Goal: Task Accomplishment & Management: Manage account settings

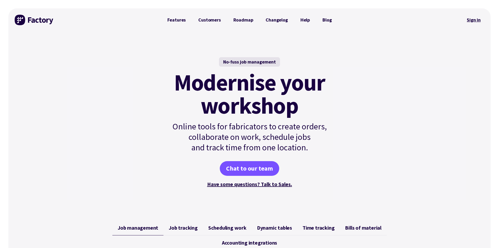
click at [479, 21] on link "Sign in" at bounding box center [473, 20] width 21 height 12
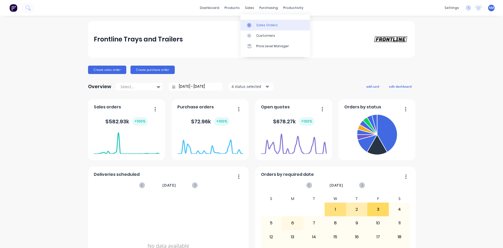
click at [260, 29] on link "Sales Orders" at bounding box center [275, 25] width 69 height 10
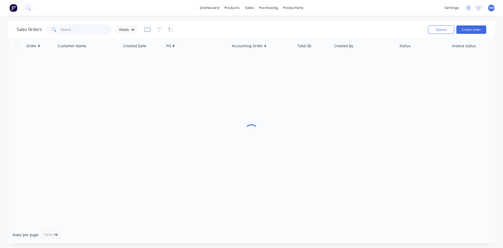
click at [78, 30] on input "text" at bounding box center [86, 29] width 51 height 10
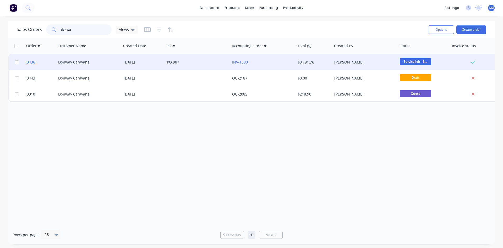
type input "donwa"
click at [27, 62] on span "3436" at bounding box center [31, 61] width 8 height 5
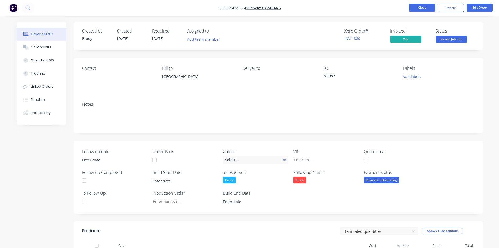
click at [417, 5] on button "Close" at bounding box center [422, 8] width 26 height 8
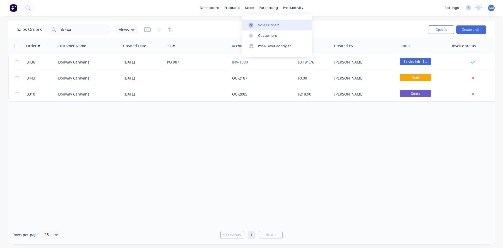
click at [268, 25] on div "Sales Orders" at bounding box center [268, 25] width 21 height 5
drag, startPoint x: 87, startPoint y: 27, endPoint x: 0, endPoint y: 25, distance: 86.7
click at [0, 25] on div "Sales Orders donwa Views Options Create order Order # Customer Name Created Dat…" at bounding box center [251, 132] width 503 height 222
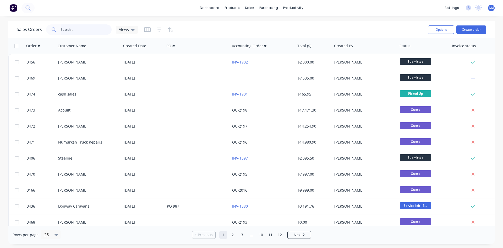
click at [69, 31] on input "text" at bounding box center [86, 29] width 51 height 10
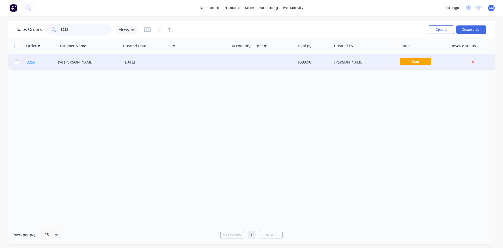
type input "3253"
click at [29, 62] on span "3253" at bounding box center [31, 61] width 8 height 5
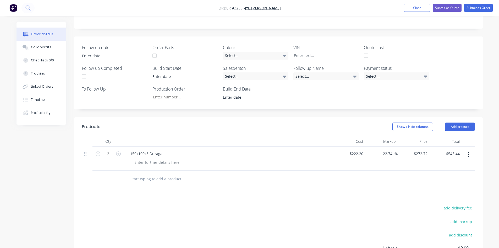
scroll to position [157, 0]
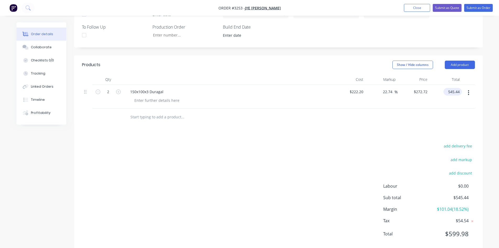
click at [454, 92] on input "545.44" at bounding box center [454, 92] width 16 height 8
type input "0.00"
type input "-100"
type input "$0.00"
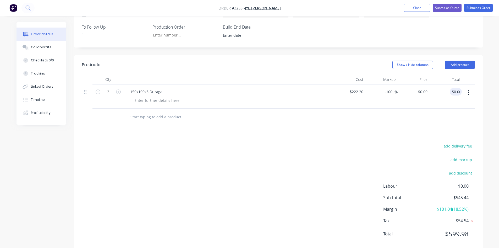
click at [297, 158] on div "add delivery fee add markup add discount Labour $0.00 Sub total $545.44 Margin …" at bounding box center [278, 192] width 393 height 101
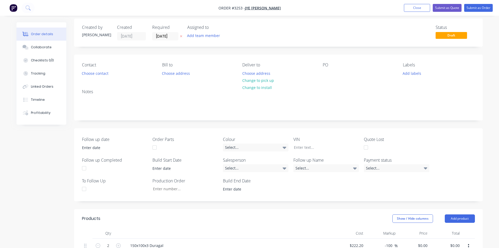
scroll to position [0, 0]
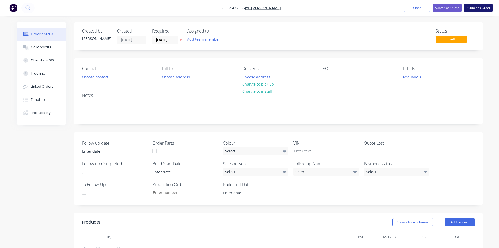
click at [481, 9] on button "Submit as Order" at bounding box center [478, 8] width 29 height 8
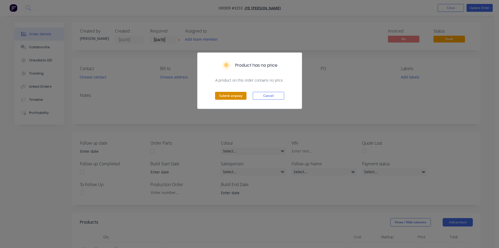
click at [226, 96] on button "Submit anyway" at bounding box center [230, 96] width 31 height 8
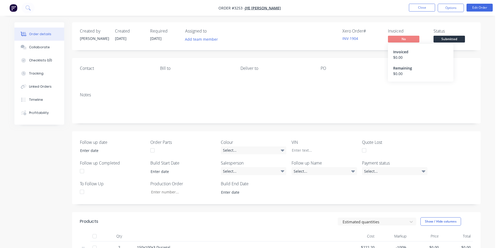
click at [410, 38] on span "No" at bounding box center [403, 39] width 31 height 7
click at [453, 10] on button "Options" at bounding box center [451, 8] width 26 height 8
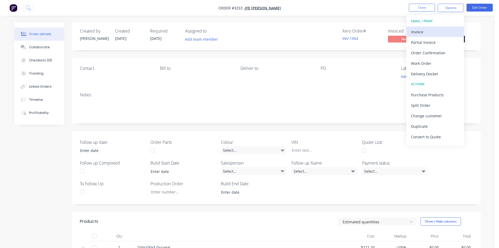
click at [439, 34] on div "Invoice" at bounding box center [435, 32] width 48 height 8
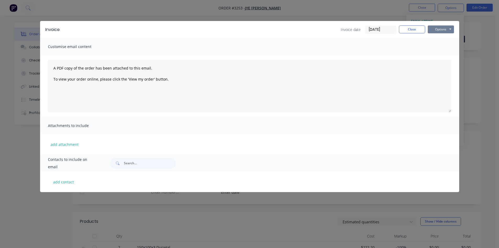
click at [444, 28] on button "Options" at bounding box center [441, 29] width 26 height 8
click at [443, 50] on button "Print" at bounding box center [445, 47] width 34 height 9
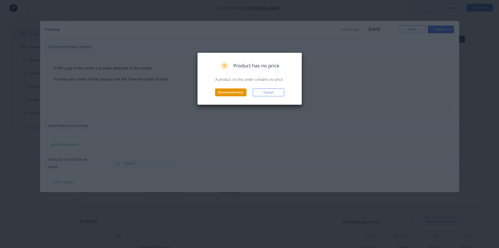
click at [230, 91] on button "Generate invoice" at bounding box center [230, 92] width 31 height 8
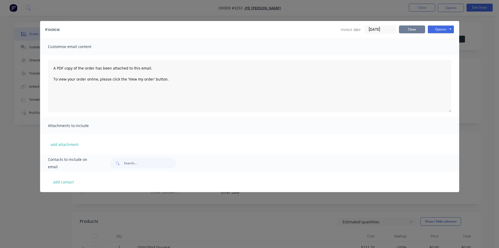
click at [407, 32] on button "Close" at bounding box center [412, 29] width 26 height 8
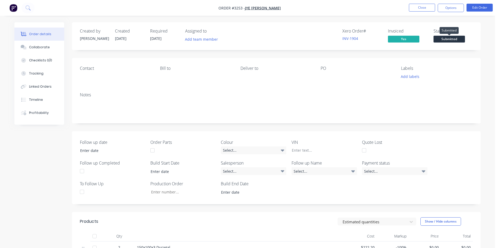
click at [445, 39] on span "Submitted" at bounding box center [449, 39] width 31 height 7
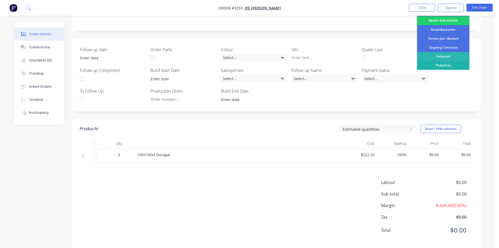
scroll to position [100, 0]
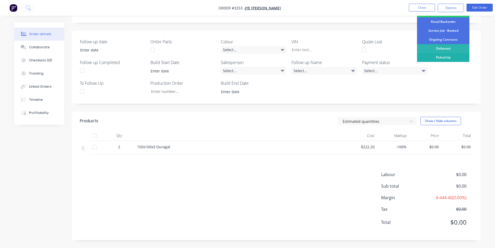
click at [439, 58] on div "Picked Up" at bounding box center [443, 57] width 52 height 9
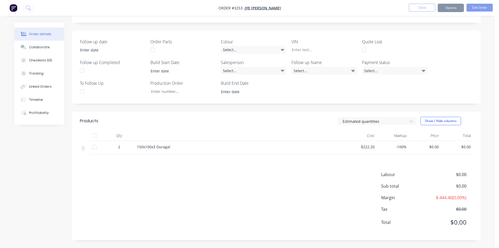
scroll to position [0, 0]
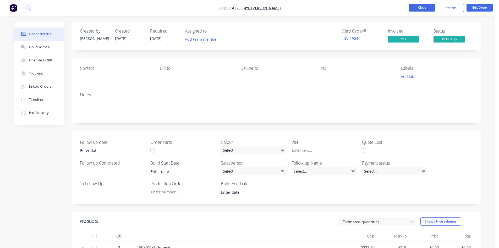
click at [424, 7] on button "Close" at bounding box center [422, 8] width 26 height 8
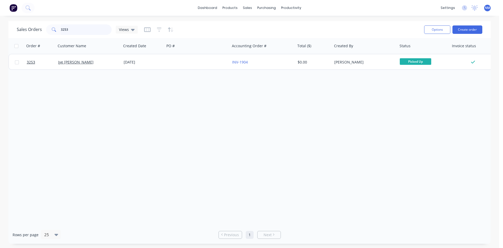
click at [0, 27] on div "Sales Orders 3253 Views Options Create order Order # Customer Name Created Date…" at bounding box center [249, 132] width 499 height 222
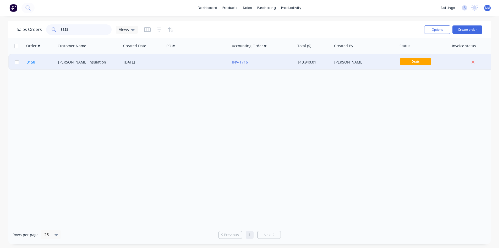
type input "3158"
click at [33, 63] on span "3158" at bounding box center [31, 61] width 8 height 5
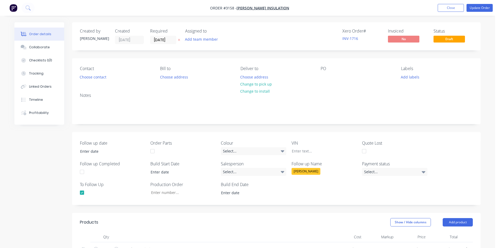
type input "10"
click at [483, 9] on button "Update Order" at bounding box center [480, 8] width 26 height 8
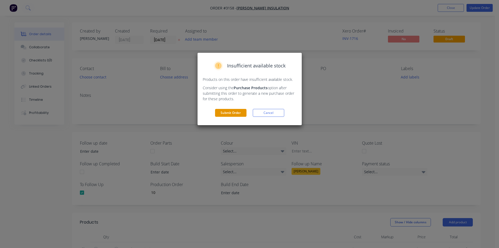
click at [231, 113] on button "Submit Order" at bounding box center [230, 113] width 31 height 8
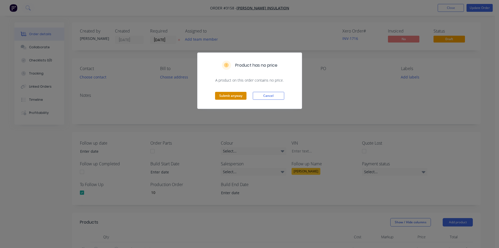
click at [229, 99] on button "Submit anyway" at bounding box center [230, 96] width 31 height 8
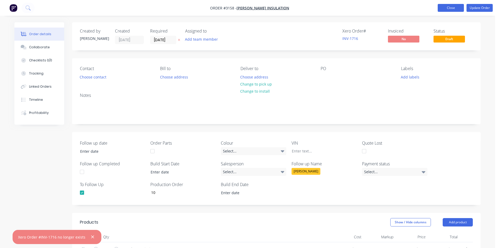
click at [449, 6] on button "Close" at bounding box center [451, 8] width 26 height 8
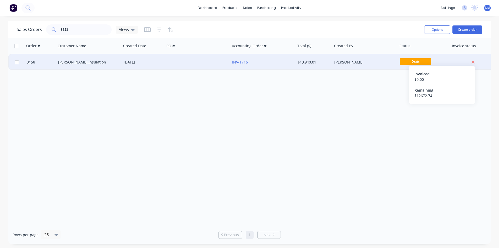
click at [474, 62] on icon at bounding box center [472, 62] width 3 height 5
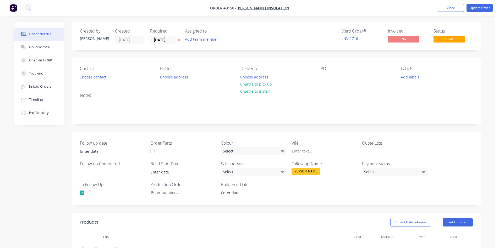
type input "10"
click at [476, 10] on button "Update Order" at bounding box center [480, 8] width 26 height 8
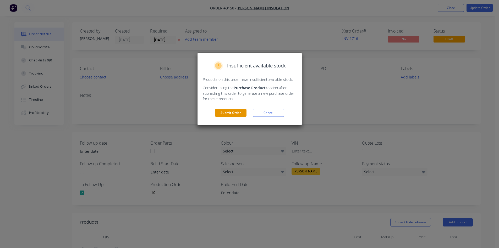
click at [229, 114] on button "Submit Order" at bounding box center [230, 113] width 31 height 8
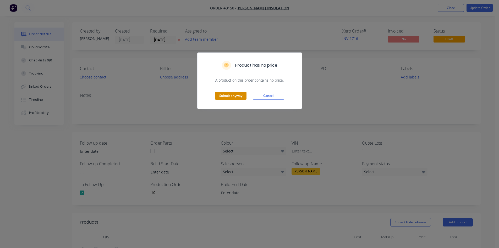
click at [234, 97] on button "Submit anyway" at bounding box center [230, 96] width 31 height 8
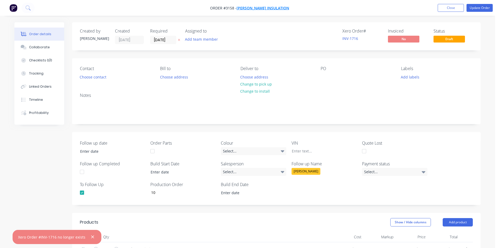
click at [267, 9] on span "[PERSON_NAME] Insulation" at bounding box center [263, 8] width 53 height 5
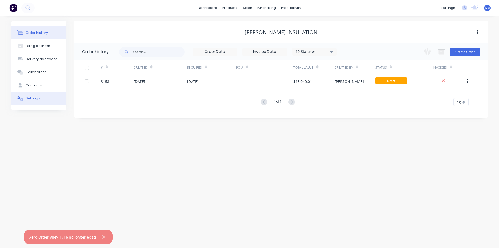
click at [31, 101] on button "Settings" at bounding box center [38, 98] width 55 height 13
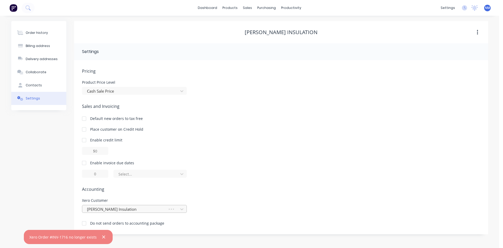
click at [168, 210] on div at bounding box center [171, 208] width 9 height 5
click at [165, 210] on div at bounding box center [125, 209] width 79 height 7
click at [266, 204] on div "Xero Customer [PERSON_NAME] Insulation" at bounding box center [281, 205] width 398 height 14
click at [85, 222] on div at bounding box center [84, 223] width 10 height 10
click at [42, 38] on button "Order history" at bounding box center [38, 32] width 55 height 13
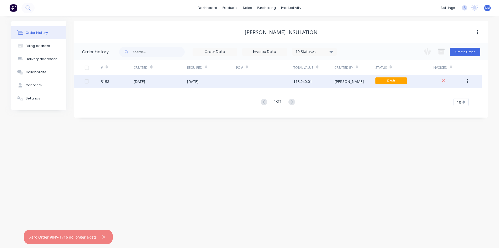
click at [280, 80] on div at bounding box center [264, 81] width 57 height 13
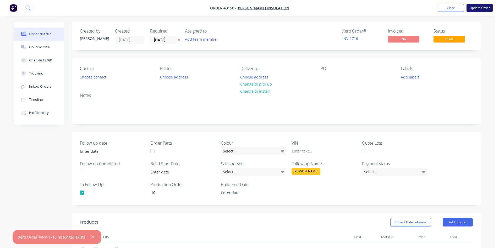
click at [477, 6] on button "Update Order" at bounding box center [480, 8] width 26 height 8
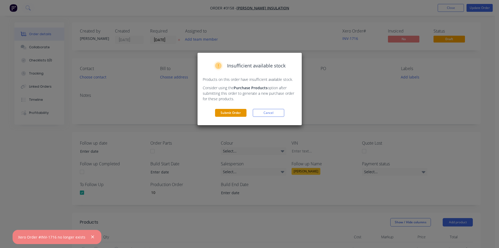
click at [235, 116] on button "Submit Order" at bounding box center [230, 113] width 31 height 8
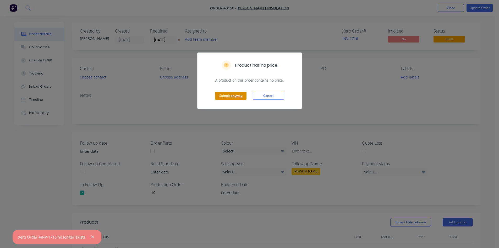
click at [241, 95] on button "Submit anyway" at bounding box center [230, 96] width 31 height 8
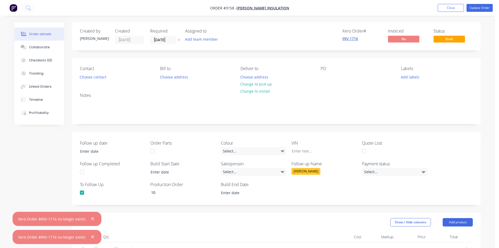
click at [357, 38] on link "INV-1716" at bounding box center [350, 38] width 16 height 5
click at [452, 10] on button "Close" at bounding box center [451, 8] width 26 height 8
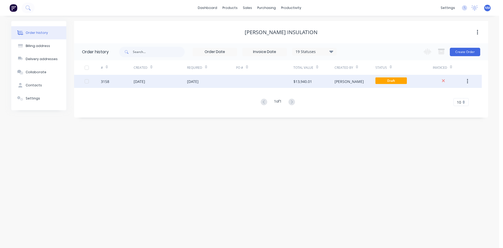
click at [467, 82] on icon "button" at bounding box center [467, 81] width 1 height 6
click at [447, 98] on div "Archive" at bounding box center [449, 95] width 40 height 8
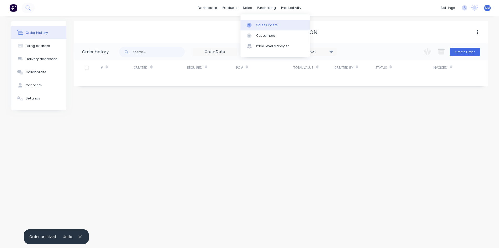
click at [262, 22] on link "Sales Orders" at bounding box center [275, 25] width 69 height 10
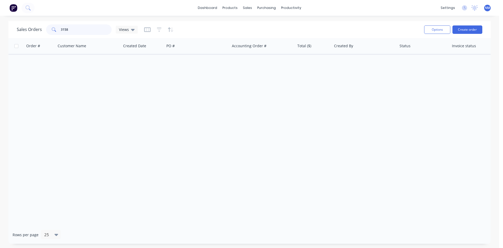
click at [76, 31] on input "3158" at bounding box center [86, 29] width 51 height 10
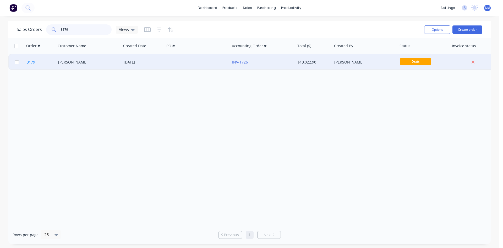
type input "3179"
click at [31, 63] on span "3179" at bounding box center [31, 61] width 8 height 5
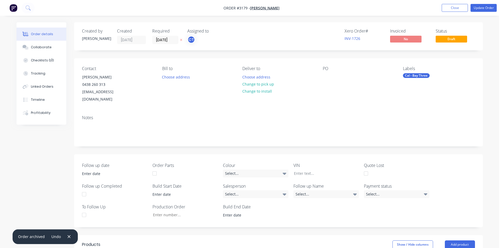
type input "120"
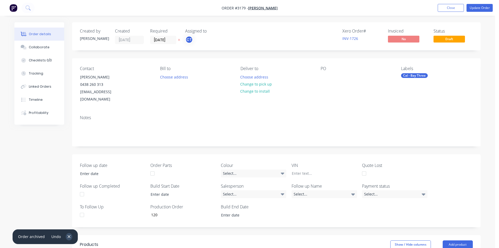
click at [68, 237] on icon "button" at bounding box center [68, 236] width 3 height 5
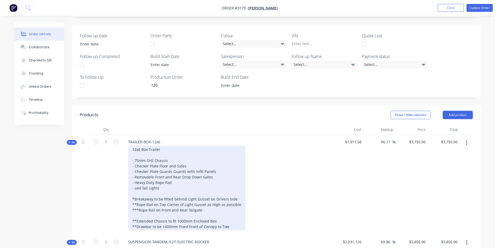
scroll to position [131, 0]
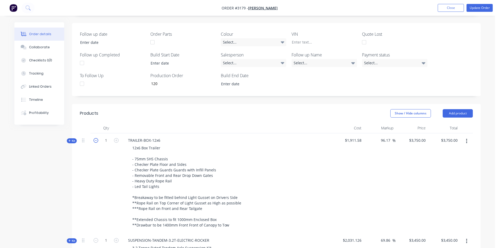
click at [97, 138] on icon "button" at bounding box center [96, 140] width 5 height 5
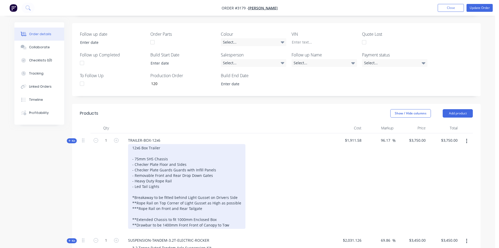
type input "0"
type input "$0.00"
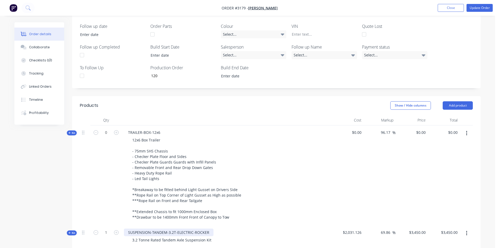
scroll to position [210, 0]
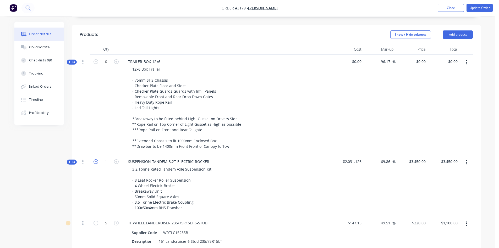
click at [95, 159] on icon "button" at bounding box center [96, 161] width 5 height 5
type input "0"
type input "$0.00"
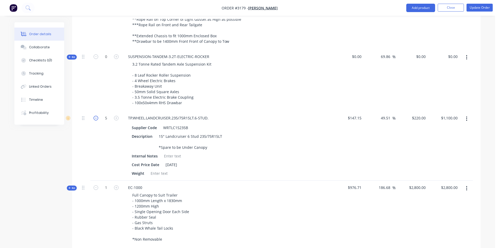
click at [95, 116] on icon "button" at bounding box center [96, 118] width 5 height 5
type input "4"
type input "$880.00"
click at [95, 116] on icon "button" at bounding box center [96, 118] width 5 height 5
type input "3"
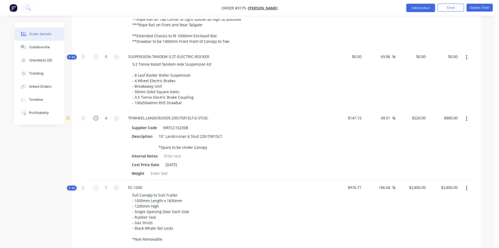
type input "$660.00"
click at [95, 116] on icon "button" at bounding box center [96, 118] width 5 height 5
type input "2"
type input "$440.00"
click at [95, 116] on icon "button" at bounding box center [96, 118] width 5 height 5
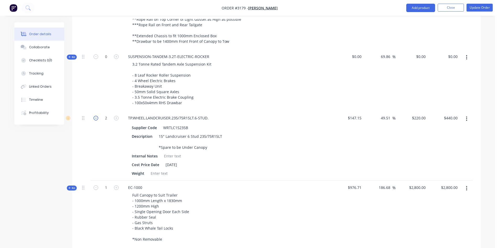
type input "1"
type input "$220.00"
click at [95, 116] on icon "button" at bounding box center [96, 118] width 5 height 5
type input "0"
type input "$0.00"
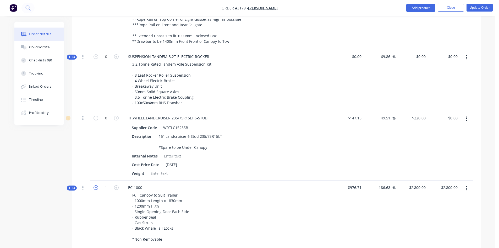
click at [96, 185] on icon "button" at bounding box center [96, 187] width 5 height 5
type input "0"
type input "$0.00"
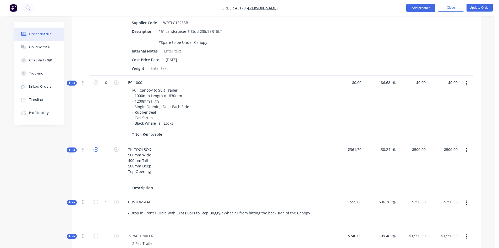
click at [96, 147] on icon "button" at bounding box center [96, 149] width 5 height 5
type input "0"
type input "$0.00"
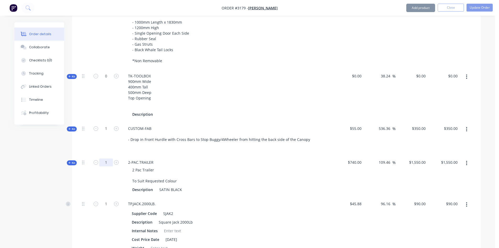
scroll to position [498, 0]
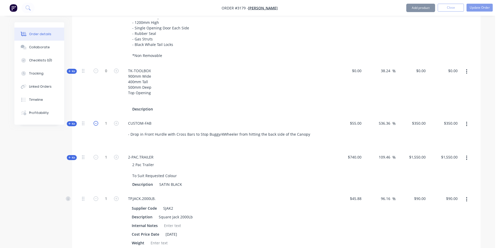
click at [95, 121] on icon "button" at bounding box center [96, 123] width 5 height 5
type input "0"
type input "$0.00"
click at [95, 155] on icon "button" at bounding box center [96, 157] width 5 height 5
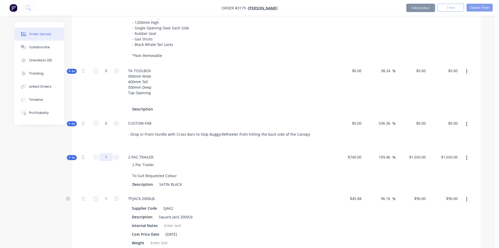
type input "0"
type input "$0.00"
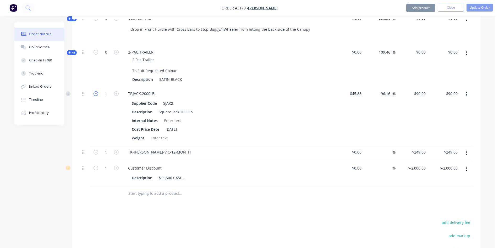
click at [97, 91] on icon "button" at bounding box center [96, 93] width 5 height 5
type input "0"
type input "$0.00"
click at [95, 150] on icon "button" at bounding box center [96, 152] width 5 height 5
type input "0"
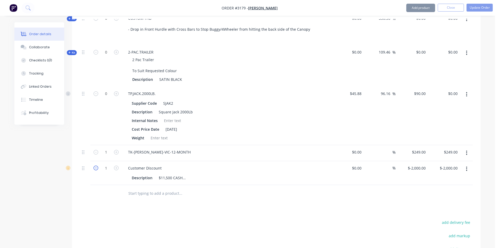
type input "$0.00"
click at [95, 165] on icon "button" at bounding box center [96, 167] width 5 height 5
type input "0"
type input "$0.00"
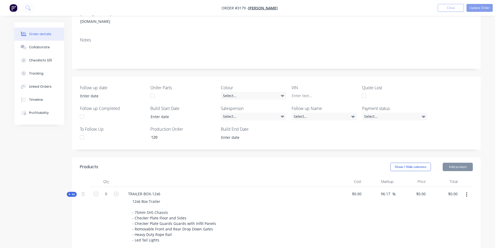
scroll to position [0, 0]
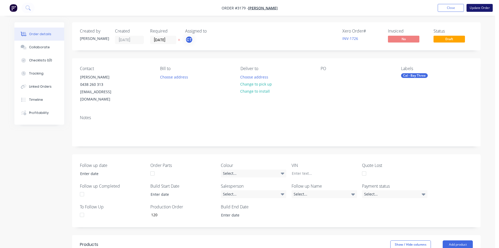
click at [481, 8] on button "Update Order" at bounding box center [480, 8] width 26 height 8
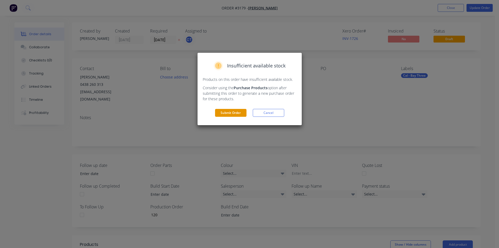
click at [237, 113] on button "Submit Order" at bounding box center [230, 113] width 31 height 8
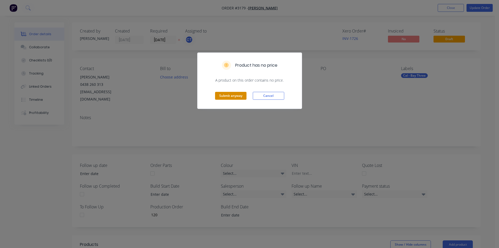
click at [234, 96] on button "Submit anyway" at bounding box center [230, 96] width 31 height 8
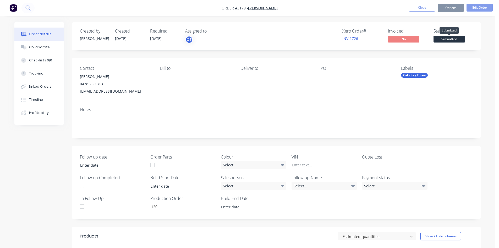
click at [453, 39] on span "Submitted" at bounding box center [449, 39] width 31 height 7
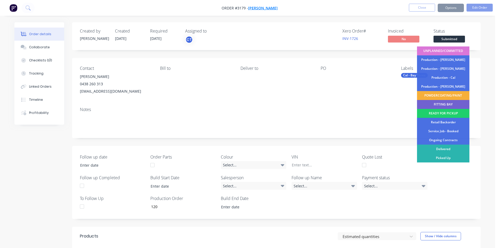
click at [264, 8] on span "[PERSON_NAME]" at bounding box center [263, 8] width 30 height 5
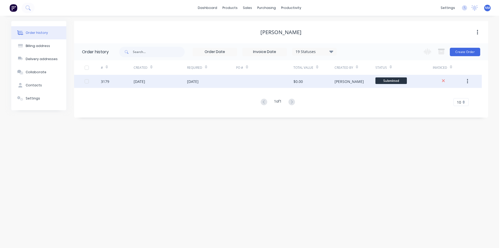
click at [467, 81] on icon "button" at bounding box center [467, 81] width 1 height 6
click at [445, 96] on div "Archive" at bounding box center [449, 95] width 40 height 8
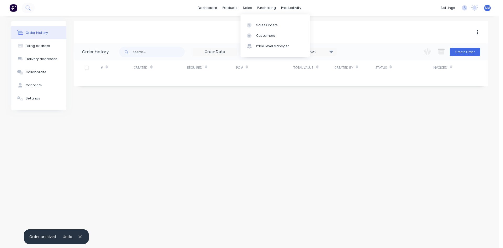
click at [261, 16] on div "Sales Orders Customers Price Level Manager" at bounding box center [275, 35] width 69 height 42
click at [261, 22] on link "Sales Orders" at bounding box center [275, 25] width 69 height 10
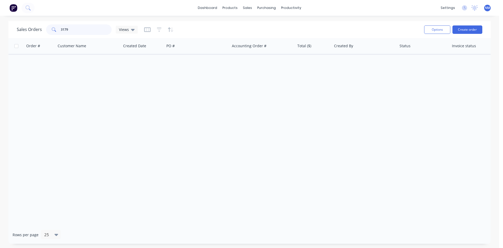
click at [82, 33] on input "3179" at bounding box center [86, 29] width 51 height 10
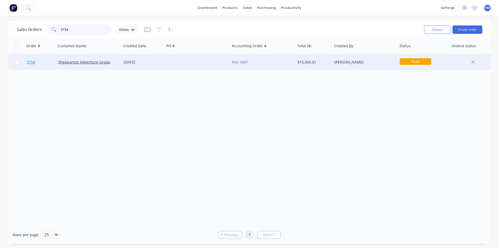
type input "3154"
click at [31, 61] on span "3154" at bounding box center [31, 61] width 8 height 5
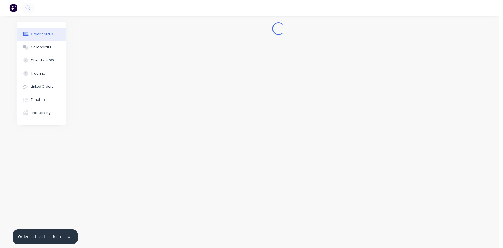
drag, startPoint x: 39, startPoint y: 31, endPoint x: 35, endPoint y: 33, distance: 4.7
click at [38, 31] on button "Order details" at bounding box center [42, 34] width 50 height 13
click at [16, 7] on img "button" at bounding box center [13, 8] width 8 height 8
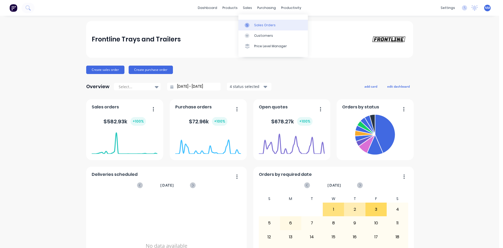
click at [254, 23] on div "Sales Orders" at bounding box center [264, 25] width 21 height 5
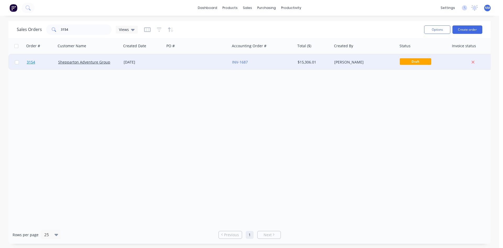
click at [29, 63] on span "3154" at bounding box center [31, 61] width 8 height 5
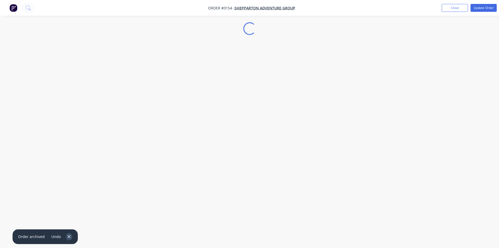
click at [68, 237] on icon "button" at bounding box center [68, 236] width 3 height 5
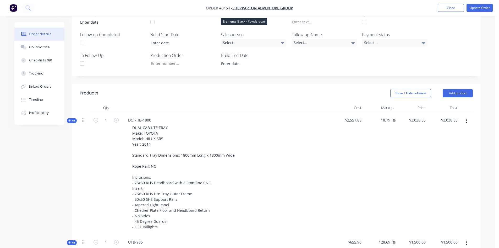
scroll to position [157, 0]
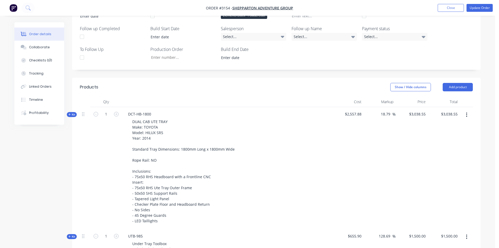
drag, startPoint x: 94, startPoint y: 106, endPoint x: 106, endPoint y: 126, distance: 22.8
click at [95, 112] on icon "button" at bounding box center [96, 114] width 5 height 5
type input "0"
type input "$0.00"
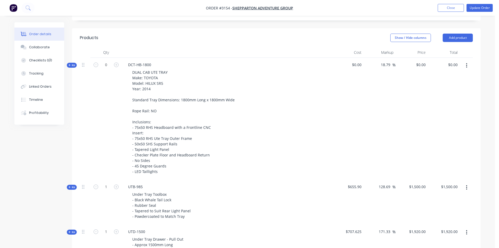
scroll to position [262, 0]
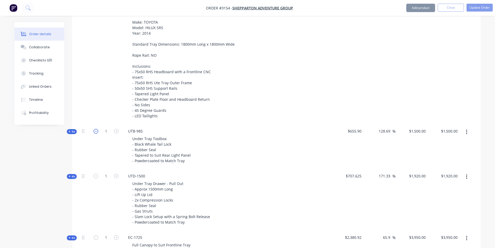
click at [97, 129] on icon "button" at bounding box center [96, 131] width 5 height 5
type input "0"
type input "$0.00"
click at [94, 173] on icon "button" at bounding box center [96, 175] width 5 height 5
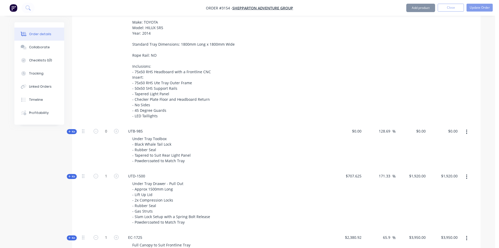
type input "0"
type input "$0.00"
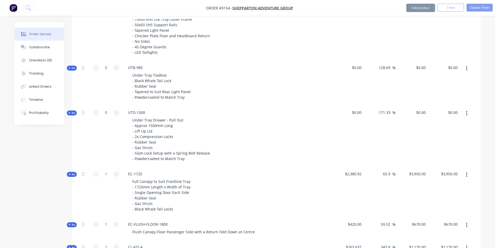
scroll to position [341, 0]
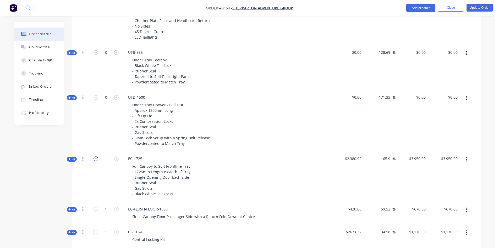
click at [96, 156] on icon "button" at bounding box center [96, 158] width 5 height 5
type input "0"
type input "$0.00"
click at [95, 206] on icon "button" at bounding box center [96, 208] width 5 height 5
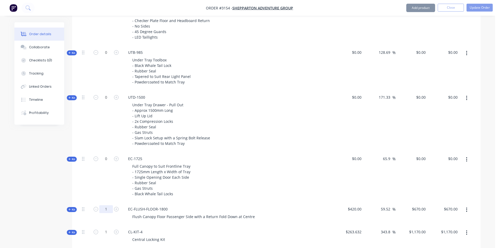
type input "0"
type input "$0.00"
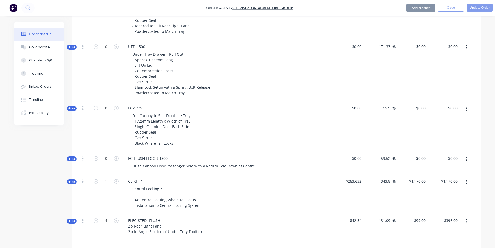
scroll to position [419, 0]
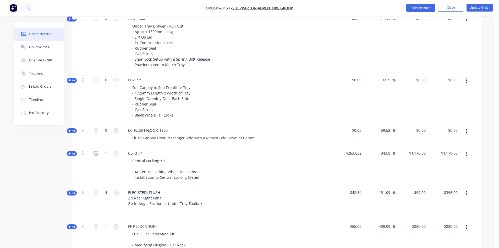
click at [95, 151] on icon "button" at bounding box center [96, 153] width 5 height 5
type input "0"
type input "$0.00"
click at [94, 190] on icon "button" at bounding box center [96, 192] width 5 height 5
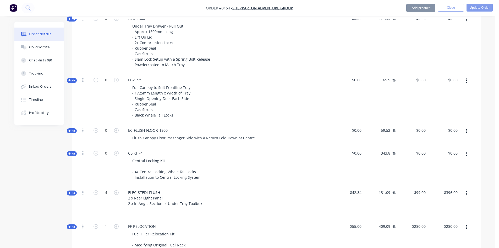
type input "3"
type input "$297.00"
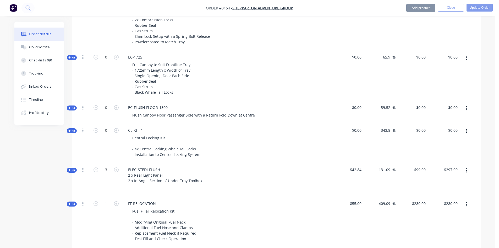
scroll to position [445, 0]
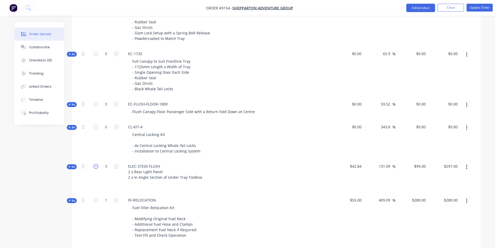
click at [96, 164] on icon "button" at bounding box center [96, 166] width 5 height 5
type input "2"
type input "$198.00"
click at [96, 164] on icon "button" at bounding box center [96, 166] width 5 height 5
type input "1"
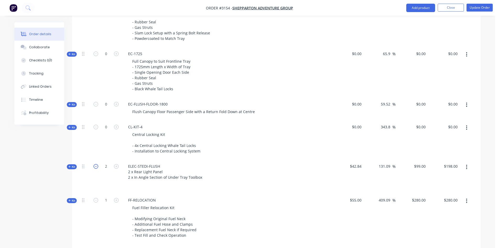
type input "$99.00"
click at [96, 164] on icon "button" at bounding box center [96, 166] width 5 height 5
type input "0"
type input "$0.00"
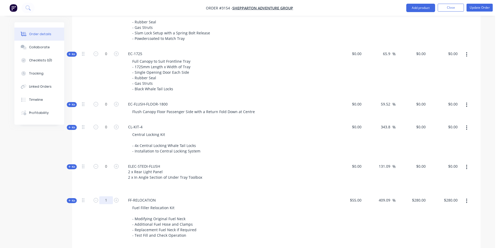
drag, startPoint x: 95, startPoint y: 193, endPoint x: 112, endPoint y: 193, distance: 17.3
click at [95, 198] on icon "button" at bounding box center [96, 200] width 5 height 5
type input "0"
type input "$0.00"
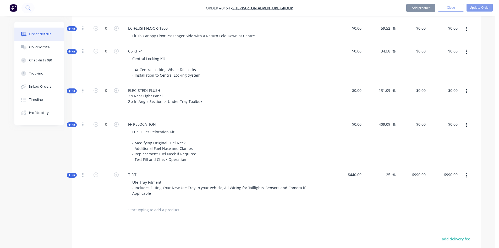
scroll to position [550, 0]
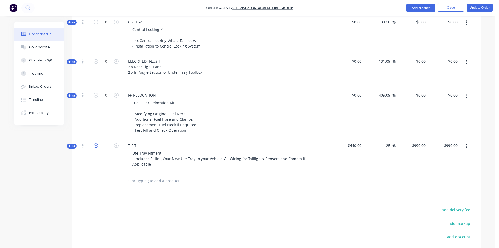
click at [95, 143] on icon "button" at bounding box center [96, 145] width 5 height 5
type input "0"
type input "$0.00"
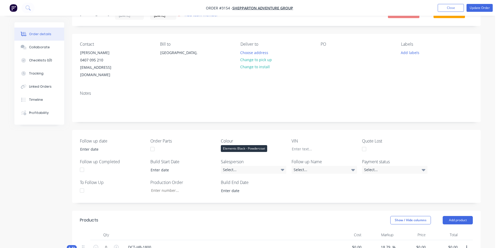
scroll to position [0, 0]
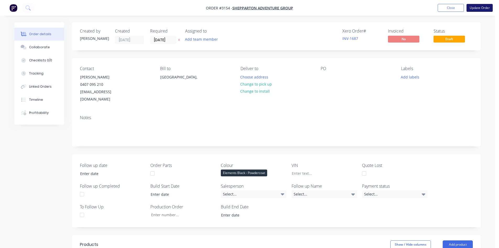
click at [473, 9] on button "Update Order" at bounding box center [480, 8] width 26 height 8
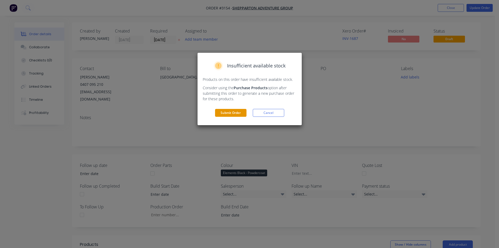
click at [232, 112] on button "Submit Order" at bounding box center [230, 113] width 31 height 8
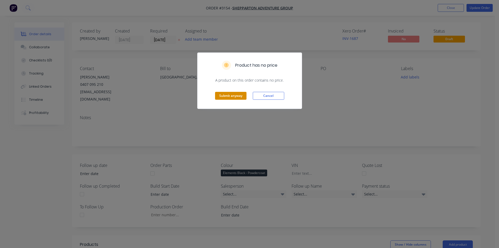
click at [233, 95] on button "Submit anyway" at bounding box center [230, 96] width 31 height 8
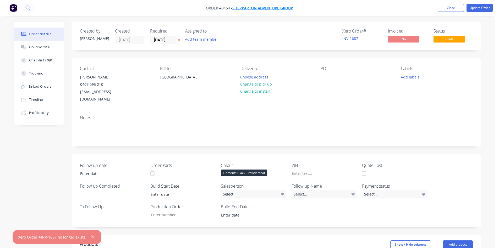
click at [268, 6] on span "Shepparton Adventure Group" at bounding box center [262, 8] width 61 height 5
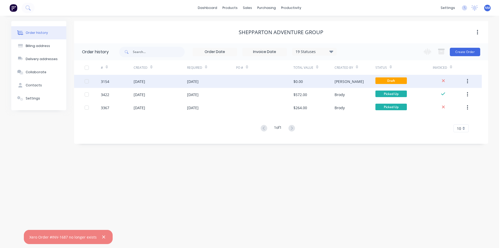
click at [467, 83] on icon "button" at bounding box center [467, 81] width 1 height 5
click at [451, 95] on div "Archive" at bounding box center [449, 95] width 40 height 8
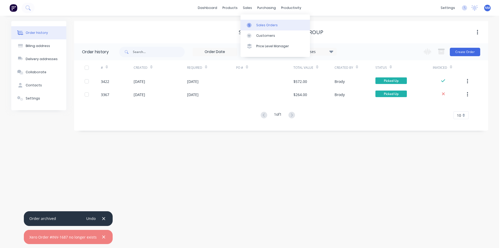
click at [255, 28] on link "Sales Orders" at bounding box center [275, 25] width 69 height 10
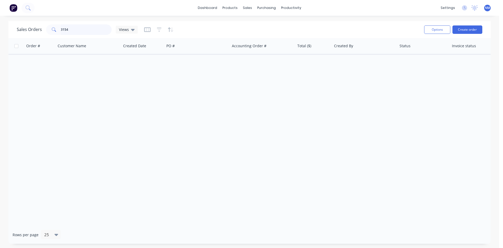
click at [85, 30] on input "3154" at bounding box center [86, 29] width 51 height 10
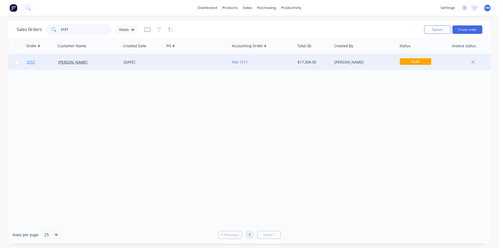
type input "3157"
click at [33, 63] on span "3157" at bounding box center [31, 61] width 8 height 5
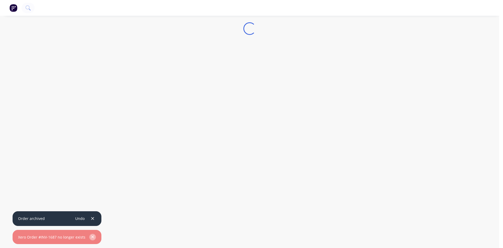
click at [92, 239] on button "button" at bounding box center [92, 236] width 7 height 7
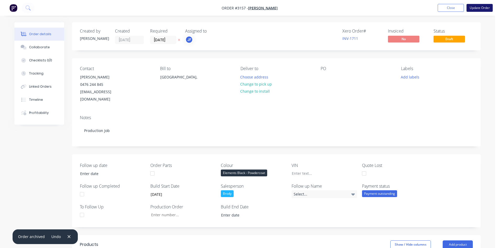
click at [472, 5] on button "Update Order" at bounding box center [480, 8] width 26 height 8
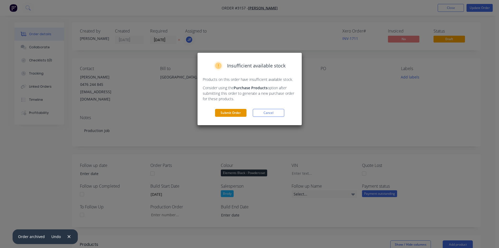
click at [232, 113] on button "Submit Order" at bounding box center [230, 113] width 31 height 8
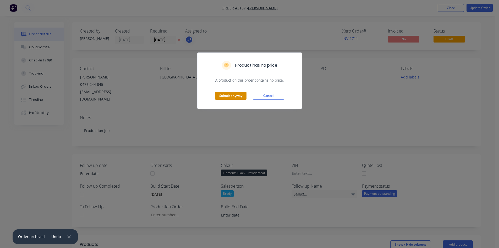
click at [227, 94] on button "Submit anyway" at bounding box center [230, 96] width 31 height 8
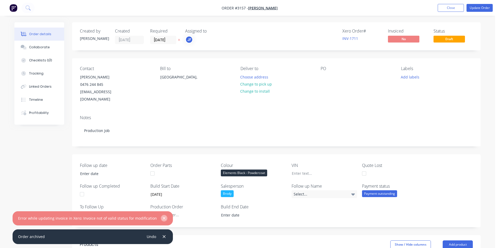
click at [163, 218] on icon "button" at bounding box center [164, 217] width 3 height 3
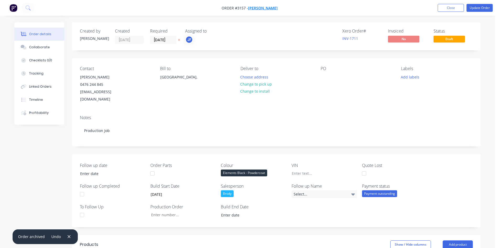
click at [264, 7] on span "[PERSON_NAME]" at bounding box center [263, 8] width 30 height 5
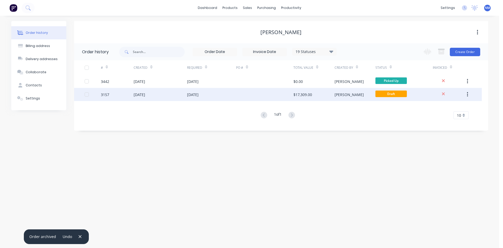
click at [467, 95] on icon "button" at bounding box center [467, 94] width 1 height 6
click at [446, 108] on div "Archive" at bounding box center [449, 108] width 40 height 8
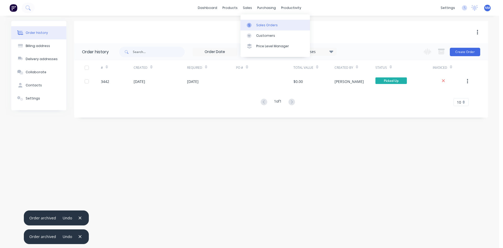
click at [258, 22] on link "Sales Orders" at bounding box center [275, 25] width 69 height 10
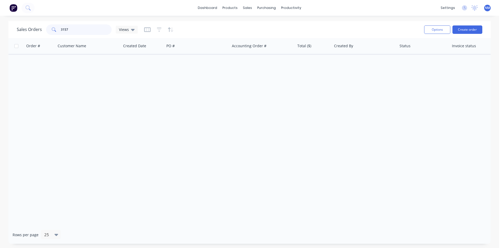
click at [94, 29] on input "3157" at bounding box center [86, 29] width 51 height 10
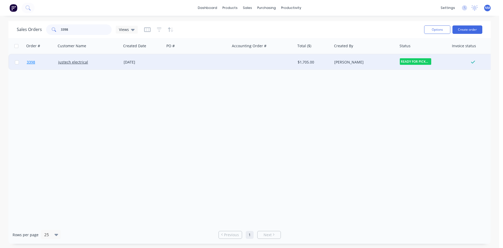
type input "3398"
click at [33, 59] on link "3398" at bounding box center [42, 62] width 31 height 16
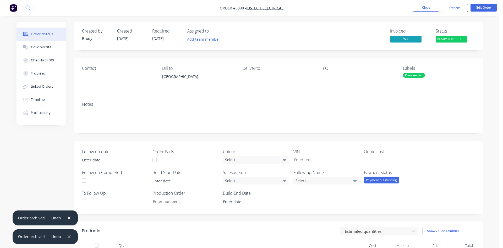
type input "[DATE]"
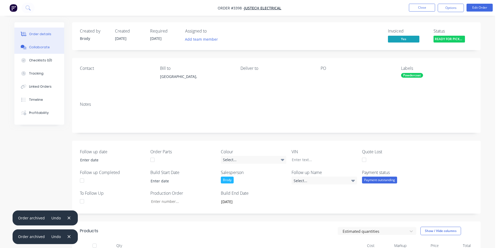
click at [42, 48] on div "Collaborate" at bounding box center [39, 47] width 21 height 5
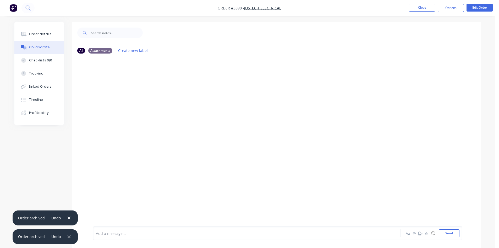
drag, startPoint x: 167, startPoint y: 228, endPoint x: 133, endPoint y: 228, distance: 34.6
click at [150, 228] on div "Add a message... Aa @ ☺ Send" at bounding box center [277, 233] width 369 height 14
click at [144, 230] on div "Add a message..." at bounding box center [232, 233] width 273 height 8
click at [421, 8] on button "Close" at bounding box center [422, 8] width 26 height 8
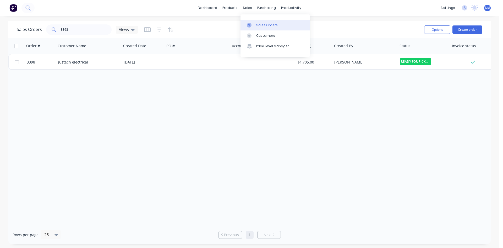
click at [261, 24] on div "Sales Orders" at bounding box center [266, 25] width 21 height 5
click at [255, 24] on link "Sales Orders" at bounding box center [275, 25] width 69 height 10
drag, startPoint x: 78, startPoint y: 28, endPoint x: 0, endPoint y: 20, distance: 78.2
click at [0, 28] on div "Sales Orders 3398 Views Options Create order Order # Customer Name Created Date…" at bounding box center [249, 132] width 499 height 222
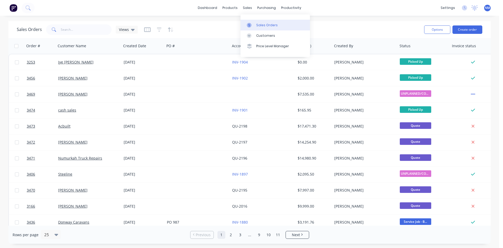
click at [257, 22] on link "Sales Orders" at bounding box center [275, 25] width 69 height 10
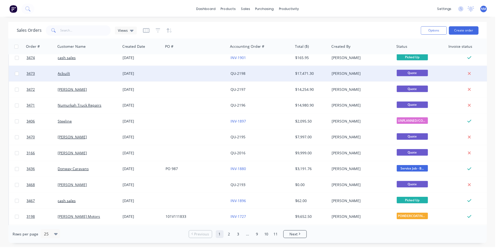
scroll to position [73, 0]
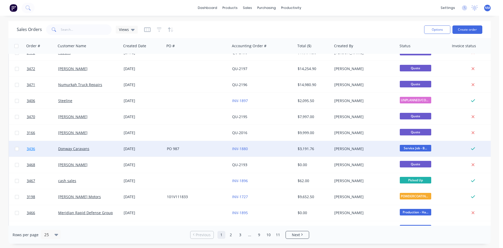
click at [30, 148] on span "3436" at bounding box center [31, 148] width 8 height 5
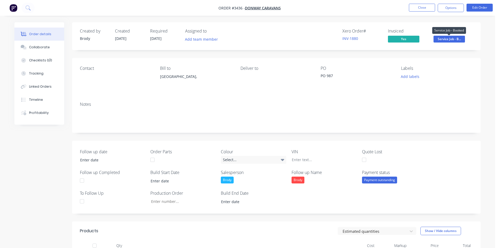
click at [459, 38] on span "Service Job - B..." at bounding box center [449, 39] width 31 height 7
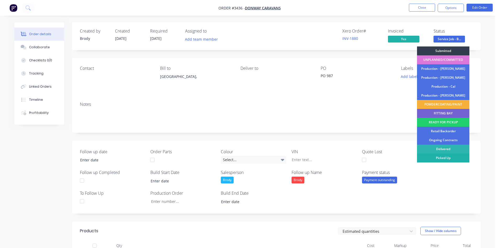
click at [451, 158] on div "Picked Up" at bounding box center [443, 157] width 52 height 9
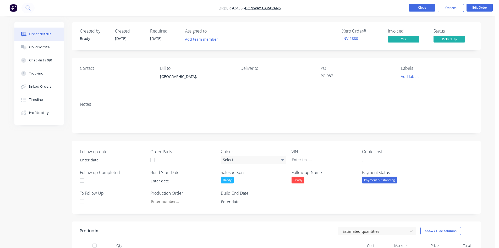
click at [424, 8] on button "Close" at bounding box center [422, 8] width 26 height 8
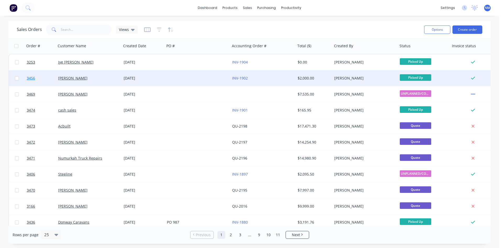
click at [28, 78] on span "3456" at bounding box center [31, 77] width 8 height 5
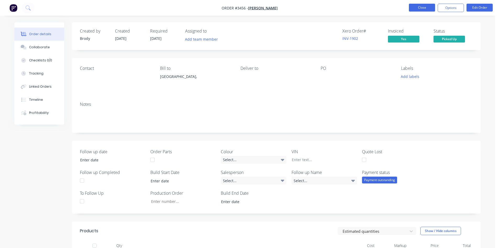
click at [420, 6] on button "Close" at bounding box center [422, 8] width 26 height 8
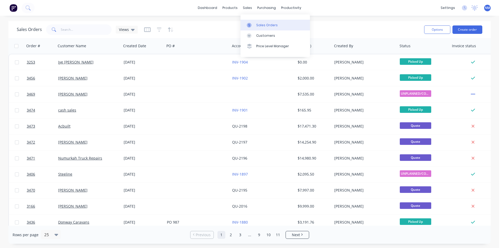
click at [265, 22] on link "Sales Orders" at bounding box center [275, 25] width 69 height 10
